Goal: Information Seeking & Learning: Learn about a topic

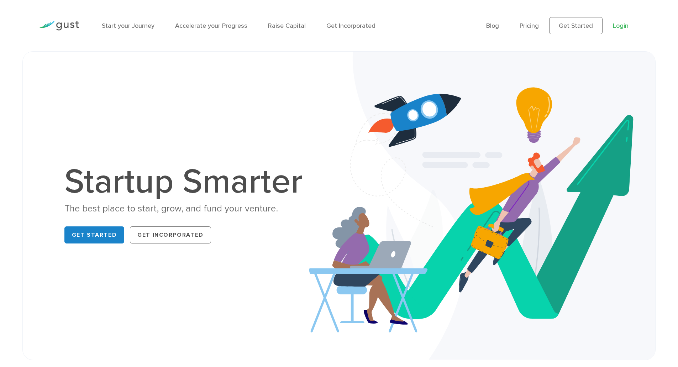
click at [619, 28] on link "Login" at bounding box center [621, 25] width 16 height 7
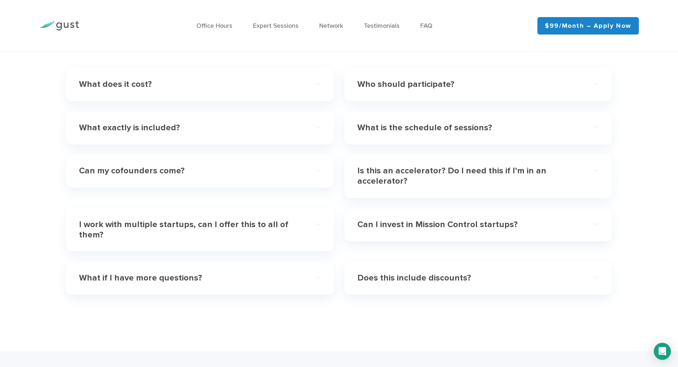
scroll to position [2135, 0]
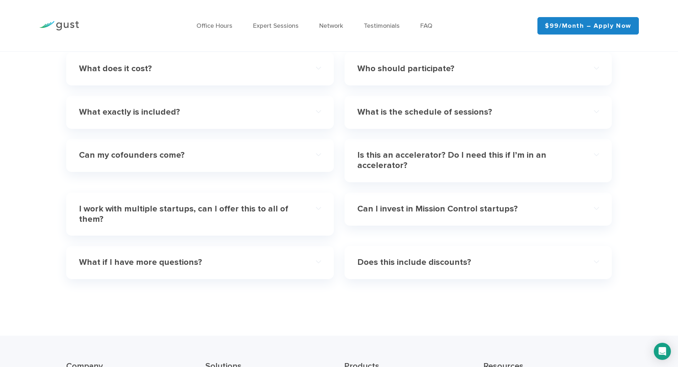
click at [129, 73] on h4 "What does it cost?" at bounding box center [187, 69] width 217 height 10
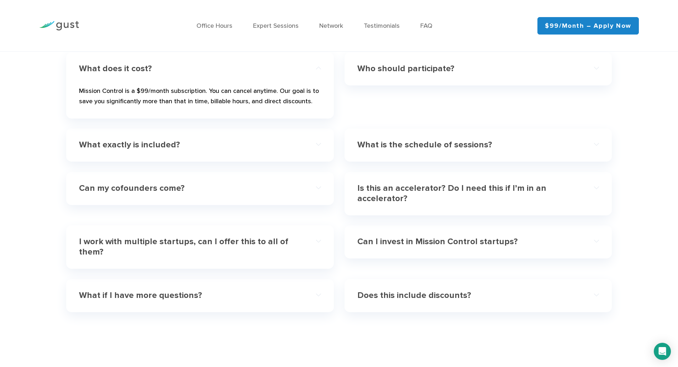
click at [392, 64] on h4 "Who should participate?" at bounding box center [465, 69] width 217 height 10
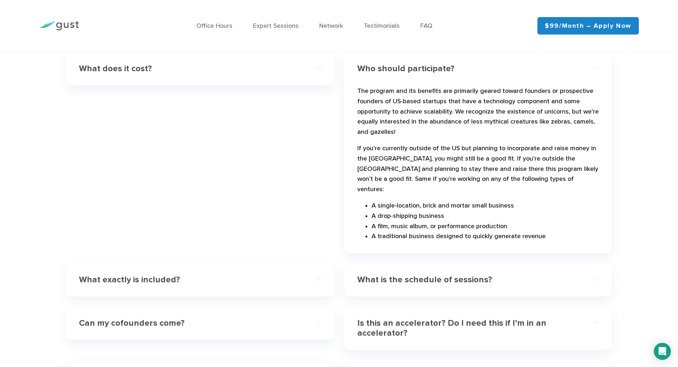
click at [392, 64] on h4 "Who should participate?" at bounding box center [465, 69] width 217 height 10
